Goal: Information Seeking & Learning: Compare options

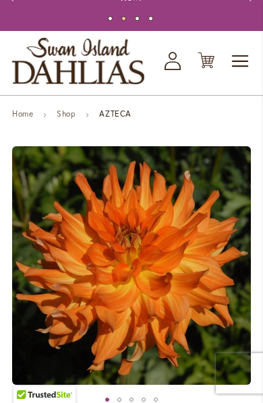
scroll to position [37, 0]
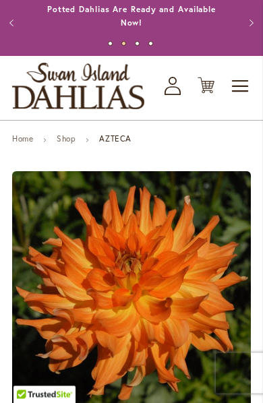
click at [241, 88] on span "Toggle Nav" at bounding box center [241, 86] width 20 height 27
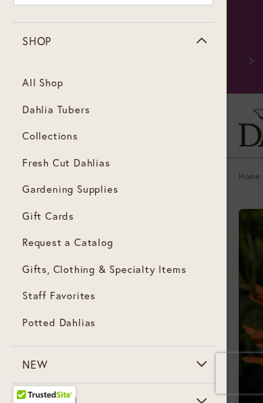
scroll to position [59, 0]
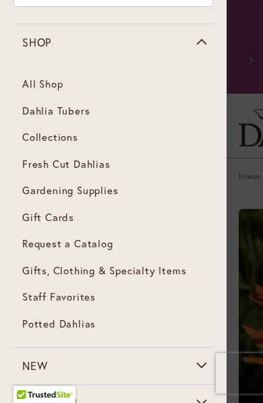
click at [100, 166] on span "Fresh Cut Dahlias" at bounding box center [66, 163] width 88 height 13
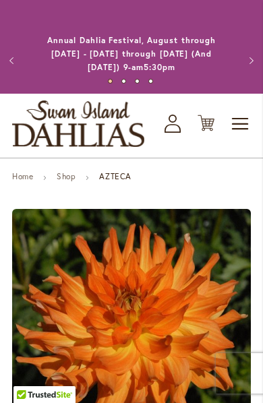
click at [243, 122] on span "Toggle Nav" at bounding box center [241, 124] width 20 height 27
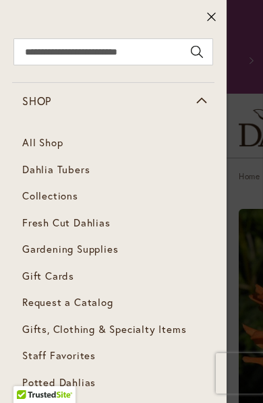
click at [83, 170] on span "Dahlia Tubers" at bounding box center [55, 168] width 67 height 13
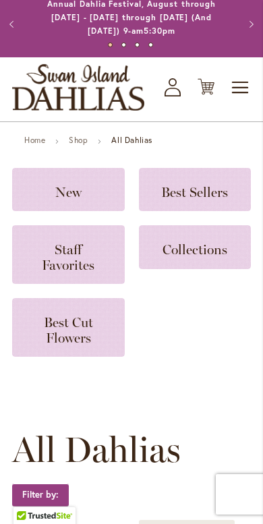
scroll to position [55, 0]
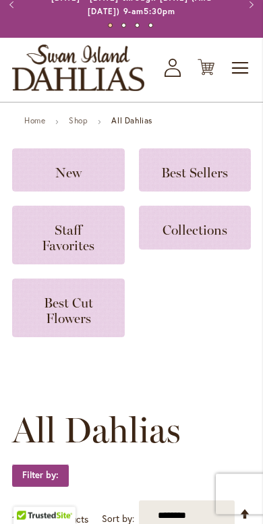
click at [88, 177] on h3 "New" at bounding box center [68, 170] width 80 height 15
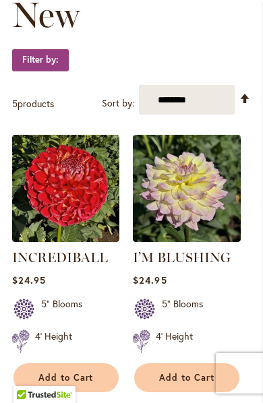
scroll to position [243, 0]
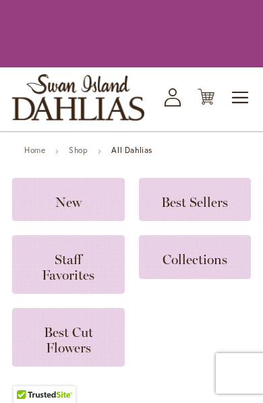
scroll to position [63, 0]
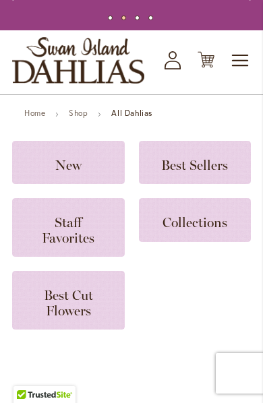
click at [212, 165] on span "Best Sellers" at bounding box center [194, 165] width 67 height 16
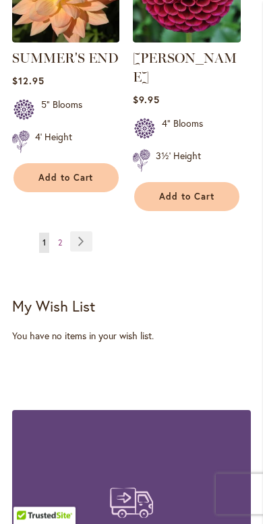
scroll to position [2389, 0]
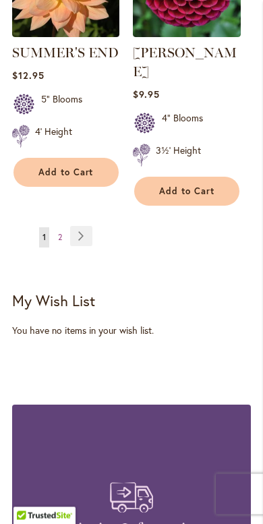
click at [82, 227] on link "Page Next" at bounding box center [81, 237] width 22 height 20
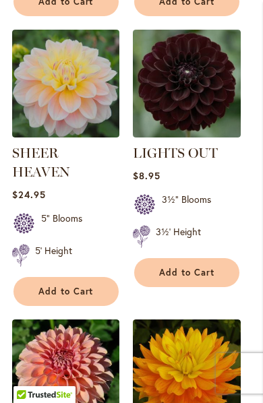
scroll to position [1144, 0]
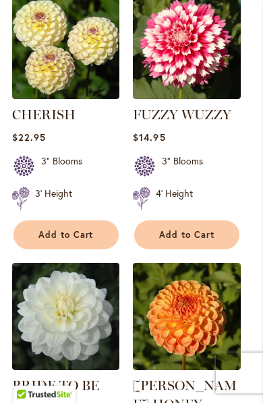
scroll to position [1748, 0]
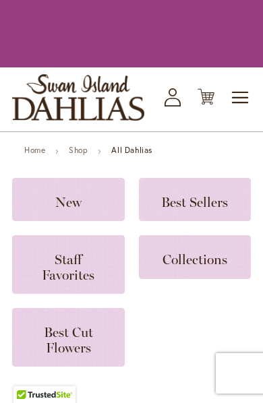
scroll to position [63, 0]
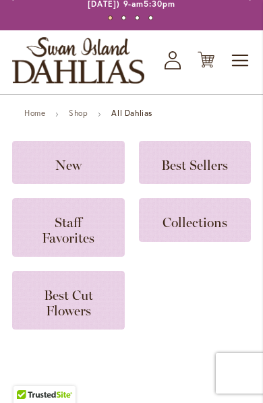
click at [142, 109] on strong "All Dahlias" at bounding box center [131, 113] width 41 height 10
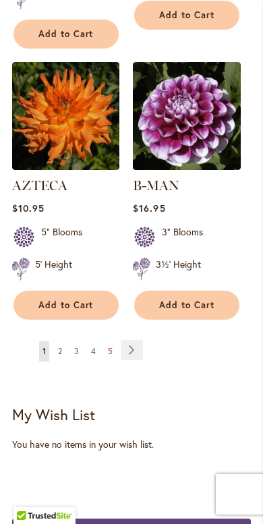
scroll to position [2556, 0]
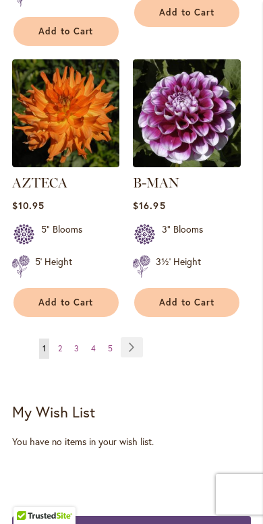
click at [61, 343] on span "2" at bounding box center [60, 348] width 4 height 10
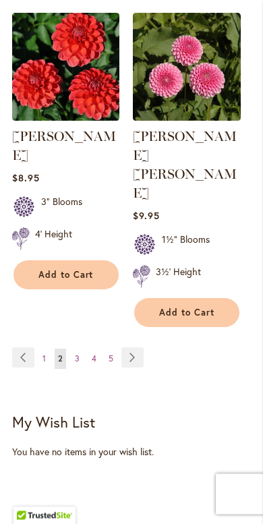
scroll to position [2527, 0]
click at [82, 349] on link "Page 3" at bounding box center [76, 359] width 11 height 20
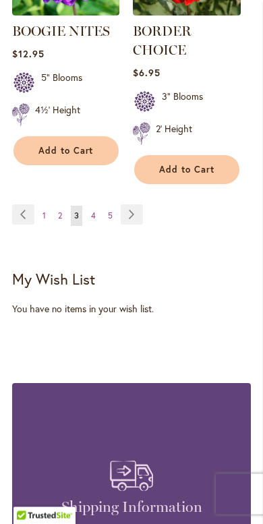
scroll to position [2667, 0]
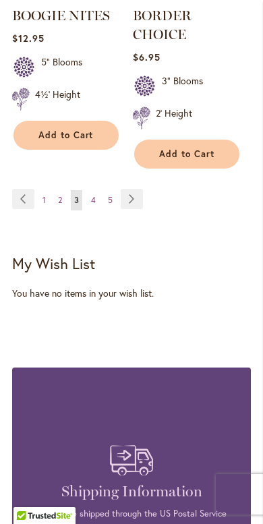
click at [98, 210] on link "Page 4" at bounding box center [93, 200] width 11 height 20
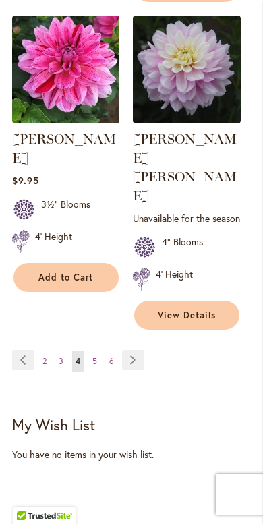
scroll to position [2628, 0]
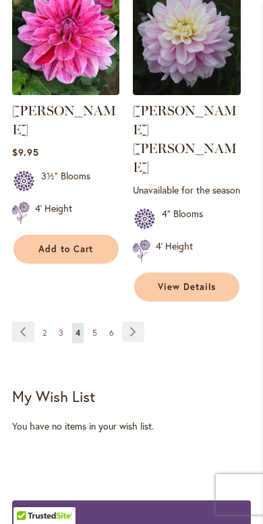
click at [98, 323] on link "Page 5" at bounding box center [94, 333] width 11 height 20
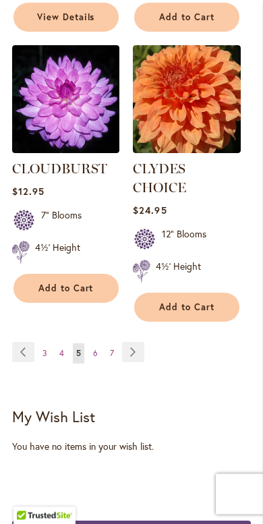
scroll to position [2562, 0]
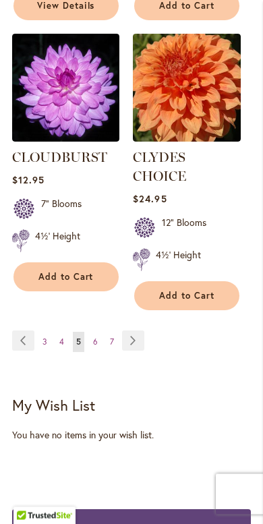
click at [98, 345] on link "Page 6" at bounding box center [95, 342] width 11 height 20
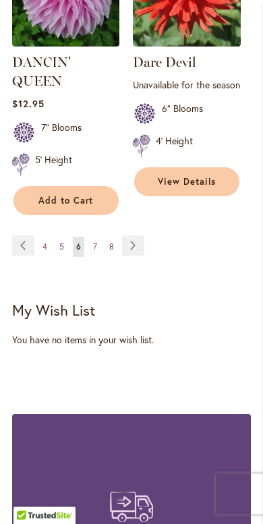
scroll to position [2696, 0]
click at [99, 237] on link "Page 7" at bounding box center [95, 247] width 11 height 20
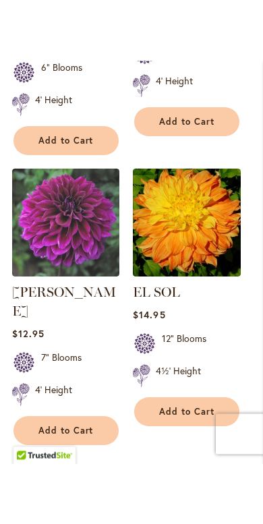
scroll to position [2557, 0]
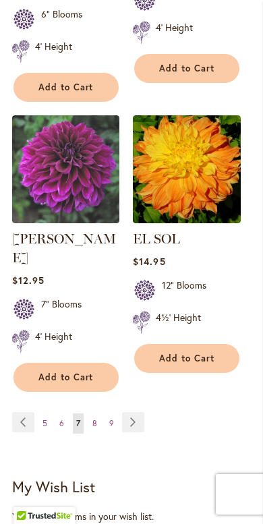
click at [93, 418] on span "8" at bounding box center [94, 423] width 5 height 10
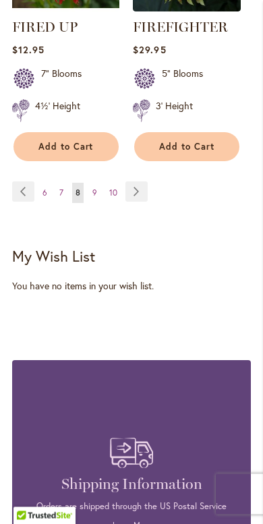
scroll to position [2696, 0]
click at [96, 191] on span "9" at bounding box center [94, 192] width 5 height 10
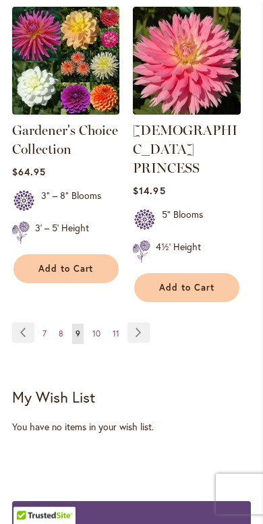
scroll to position [2656, 0]
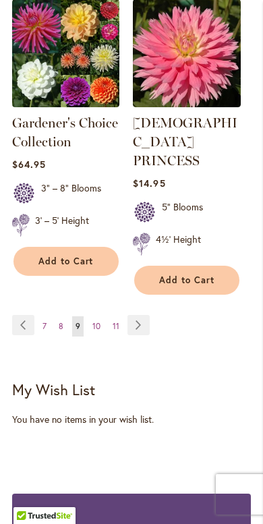
click at [94, 321] on span "10" at bounding box center [96, 326] width 8 height 10
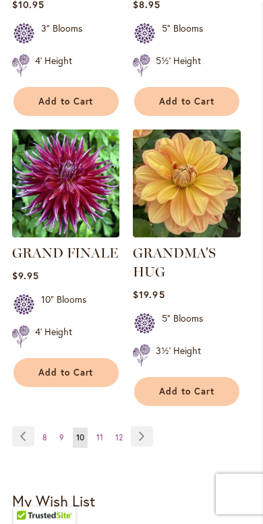
scroll to position [2537, 0]
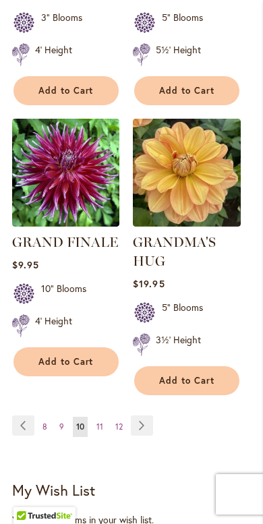
click at [105, 417] on link "Page 11" at bounding box center [99, 427] width 13 height 20
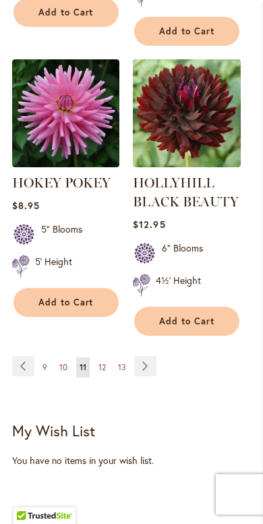
scroll to position [2606, 0]
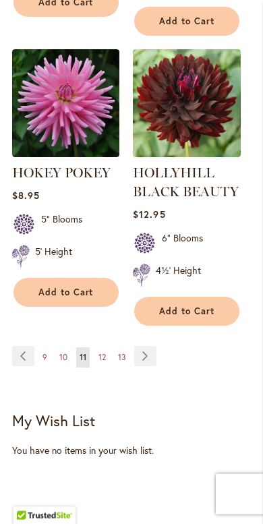
click at [105, 353] on span "12" at bounding box center [101, 358] width 7 height 10
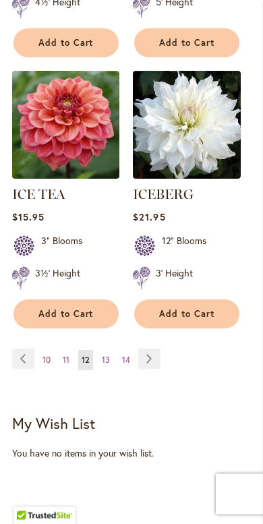
scroll to position [2492, 0]
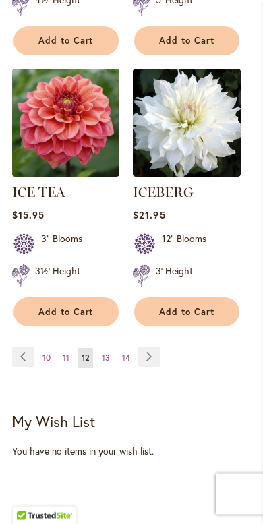
click at [111, 365] on link "Page 13" at bounding box center [105, 359] width 15 height 20
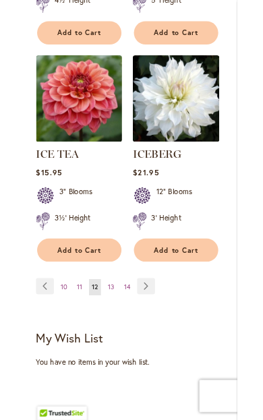
scroll to position [2493, 0]
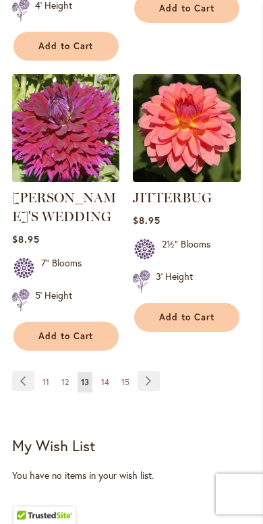
scroll to position [2642, 0]
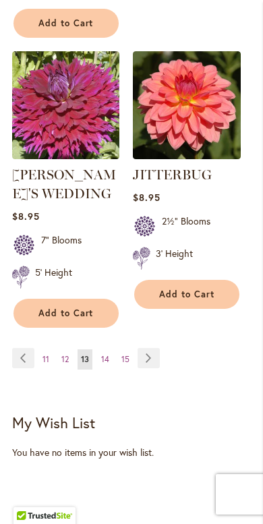
click at [109, 354] on span "14" at bounding box center [105, 359] width 8 height 10
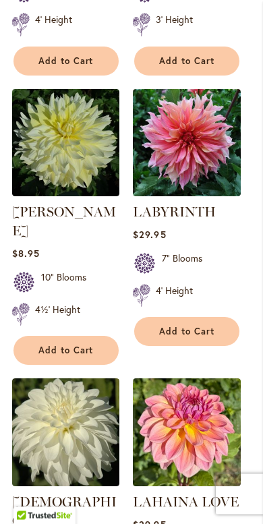
scroll to position [2240, 0]
click at [198, 204] on link "LABYRINTH" at bounding box center [174, 212] width 83 height 16
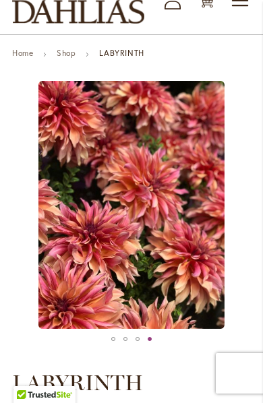
scroll to position [121, 0]
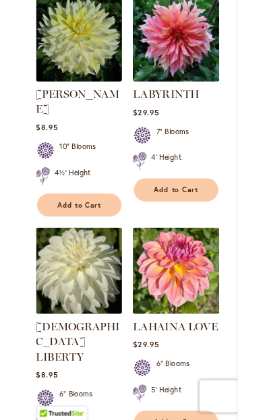
scroll to position [2385, 0]
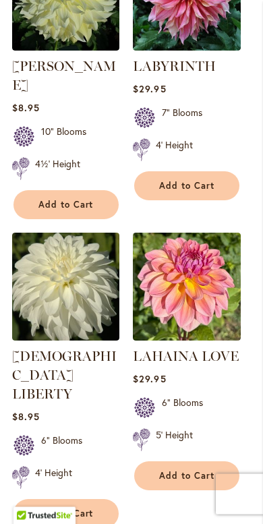
click at [190, 253] on img at bounding box center [186, 286] width 107 height 107
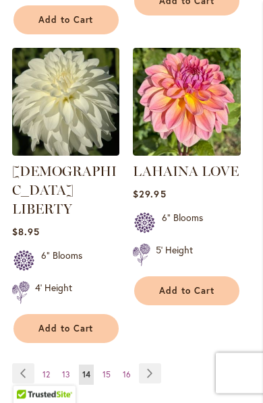
scroll to position [2563, 0]
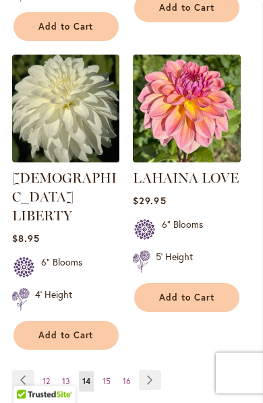
click at [110, 377] on span "15" at bounding box center [106, 382] width 8 height 10
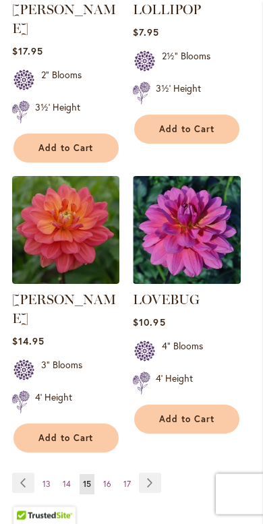
scroll to position [2542, 0]
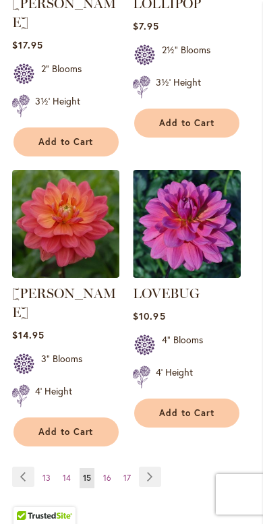
click at [108, 403] on span "16" at bounding box center [107, 478] width 8 height 10
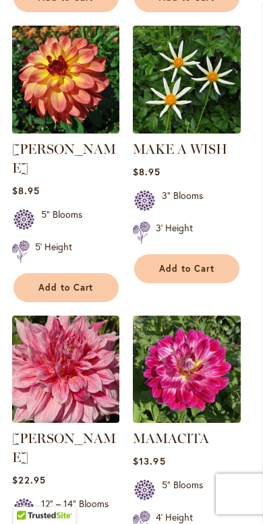
scroll to position [1490, 0]
click at [92, 335] on img at bounding box center [65, 369] width 107 height 107
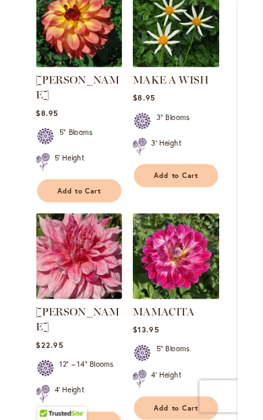
scroll to position [1541, 0]
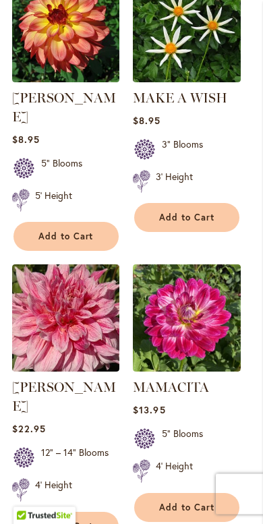
click at [212, 274] on img at bounding box center [186, 318] width 107 height 107
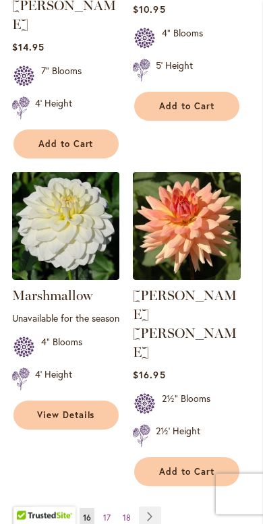
scroll to position [2540, 0]
click at [109, 403] on span "17" at bounding box center [106, 517] width 7 height 10
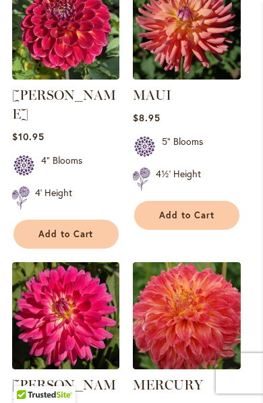
scroll to position [940, 0]
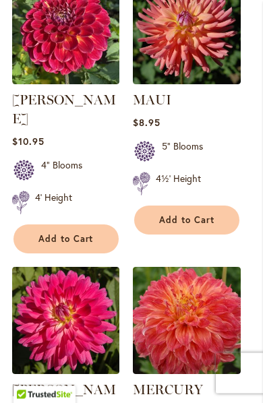
click at [194, 316] on img at bounding box center [186, 321] width 107 height 107
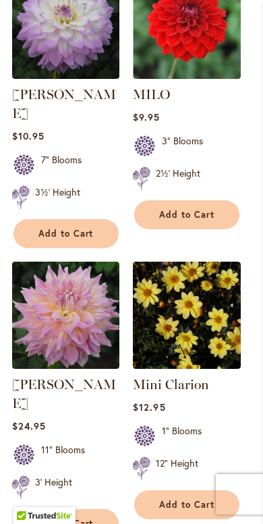
scroll to position [1818, 0]
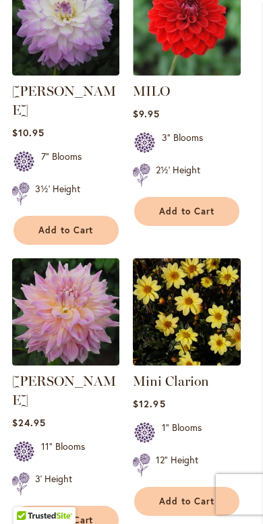
click at [91, 303] on img at bounding box center [65, 311] width 107 height 107
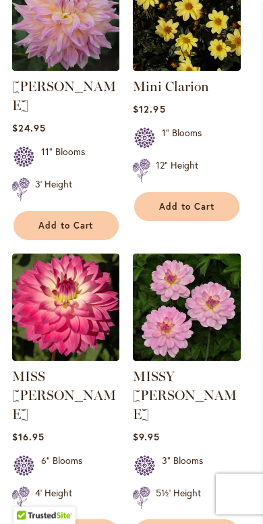
scroll to position [2128, 0]
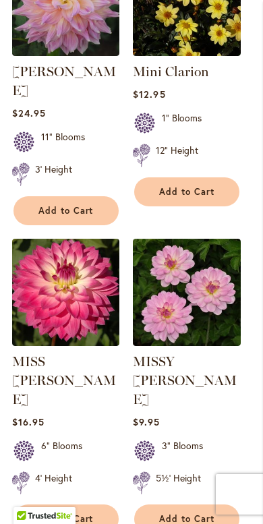
click at [75, 288] on img at bounding box center [65, 292] width 107 height 107
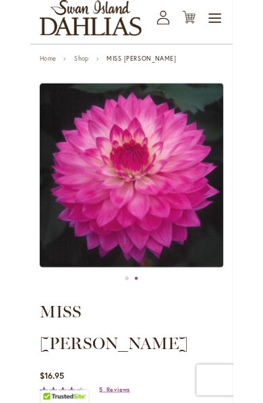
scroll to position [100, 0]
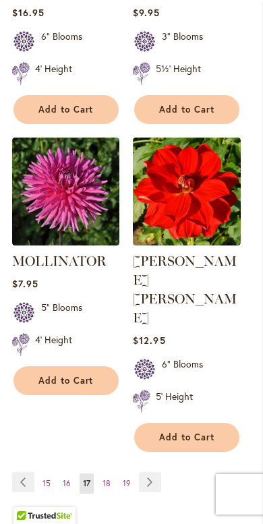
scroll to position [2565, 0]
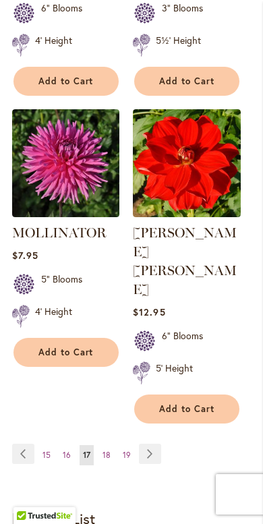
click at [110, 403] on span "18" at bounding box center [106, 455] width 8 height 10
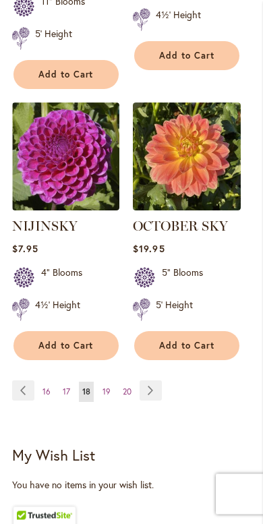
scroll to position [2511, 0]
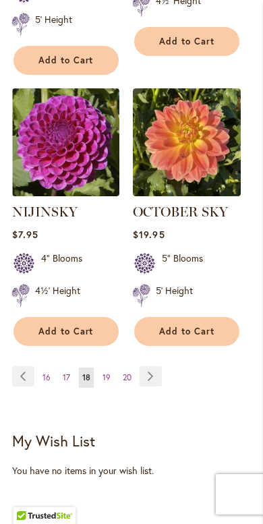
click at [107, 372] on span "19" at bounding box center [106, 377] width 8 height 10
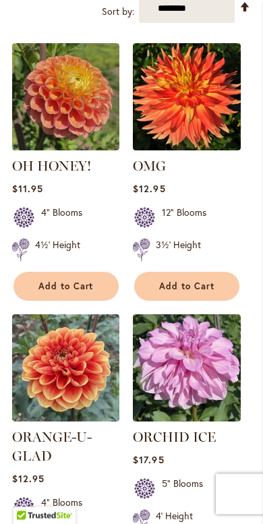
scroll to position [600, 0]
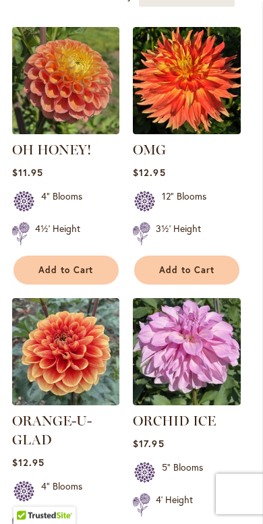
click at [214, 364] on img at bounding box center [186, 352] width 107 height 107
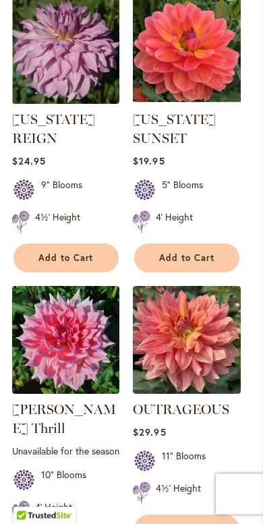
scroll to position [1192, 0]
click at [210, 351] on img at bounding box center [186, 339] width 107 height 107
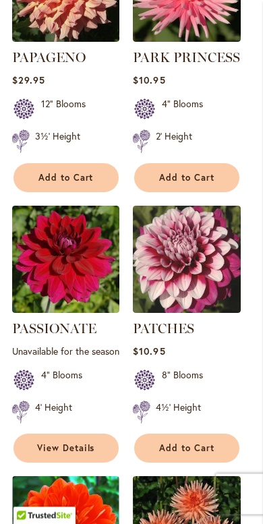
scroll to position [2104, 0]
click at [201, 274] on img at bounding box center [186, 259] width 107 height 107
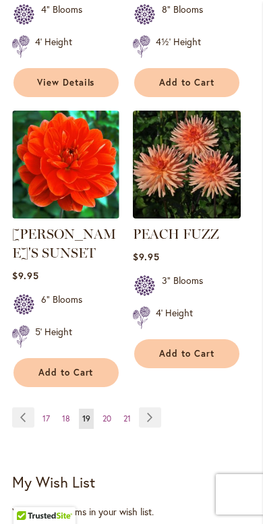
scroll to position [2474, 0]
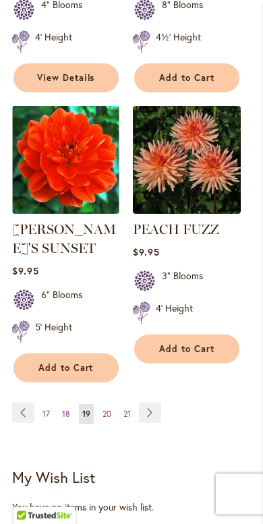
click at [107, 415] on span "20" at bounding box center [106, 414] width 9 height 10
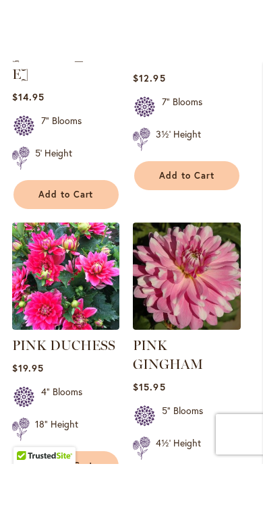
scroll to position [1915, 0]
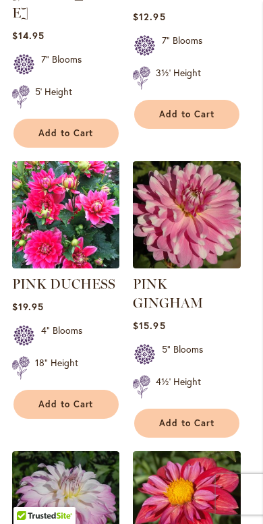
click at [86, 216] on img at bounding box center [65, 214] width 107 height 107
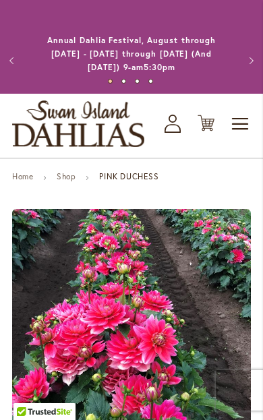
click at [212, 352] on img "PINK DUCHESS" at bounding box center [131, 328] width 239 height 239
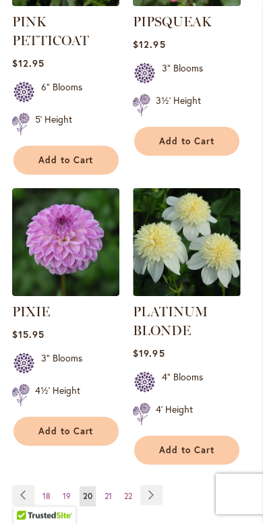
scroll to position [2468, 0]
click at [196, 303] on link "PLATINUM BLONDE" at bounding box center [170, 320] width 75 height 35
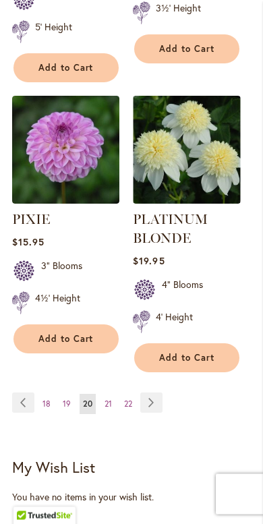
scroll to position [2560, 0]
click at [109, 398] on span "21" at bounding box center [108, 403] width 7 height 10
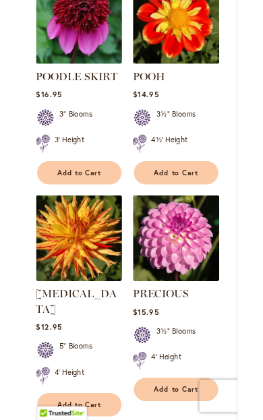
scroll to position [945, 0]
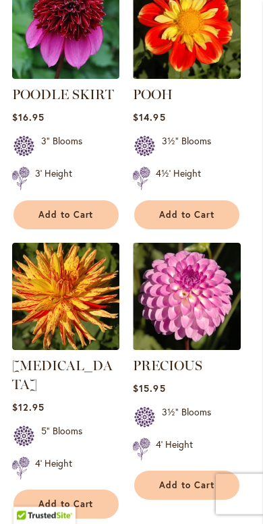
click at [215, 305] on img at bounding box center [186, 296] width 107 height 107
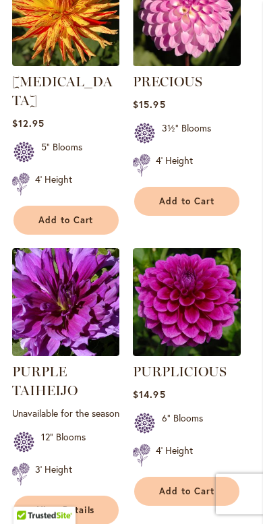
scroll to position [1230, 0]
click at [211, 303] on img at bounding box center [186, 301] width 107 height 107
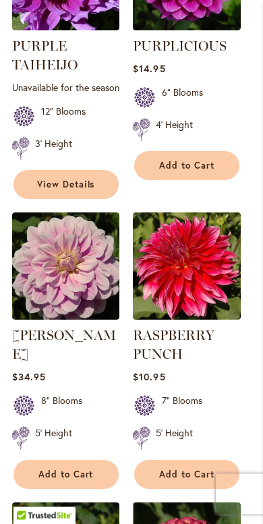
scroll to position [1555, 0]
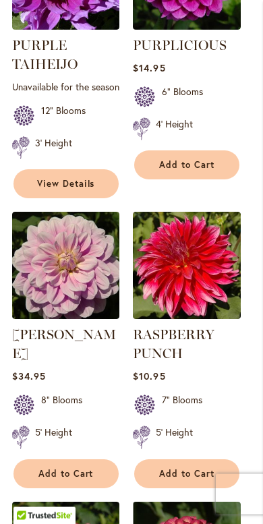
click at [211, 280] on img at bounding box center [186, 265] width 107 height 107
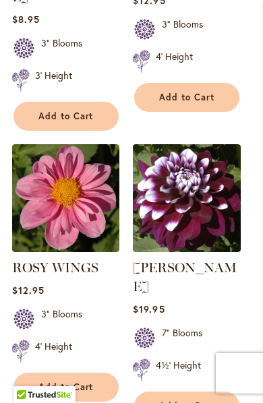
scroll to position [2468, 0]
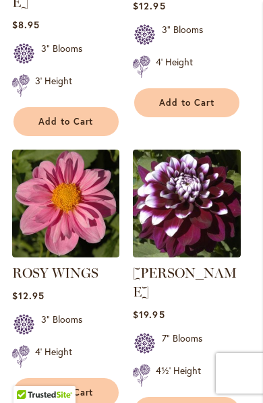
click at [96, 196] on img at bounding box center [65, 203] width 107 height 107
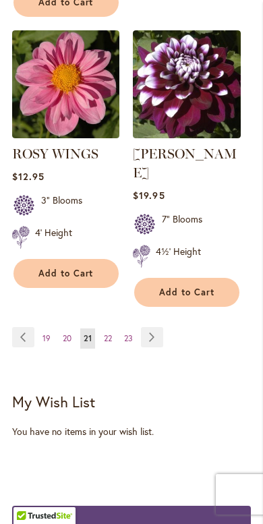
scroll to position [2592, 0]
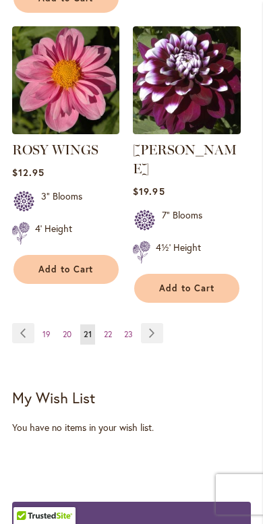
click at [109, 329] on span "22" at bounding box center [108, 334] width 8 height 10
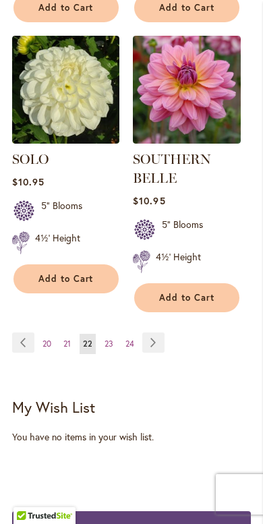
scroll to position [2614, 0]
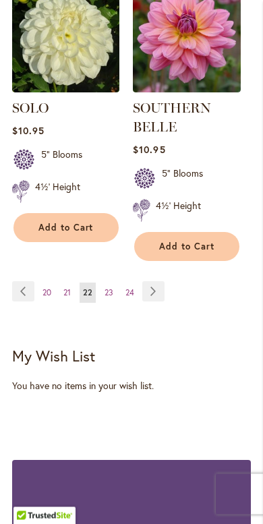
click at [109, 289] on span "23" at bounding box center [109, 293] width 9 height 10
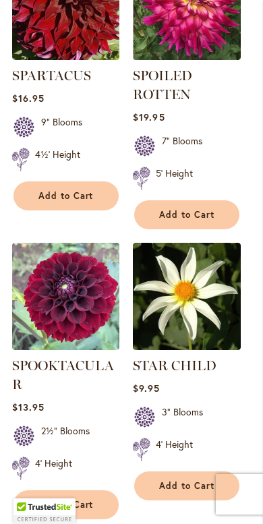
scroll to position [684, 0]
